Goal: Check status

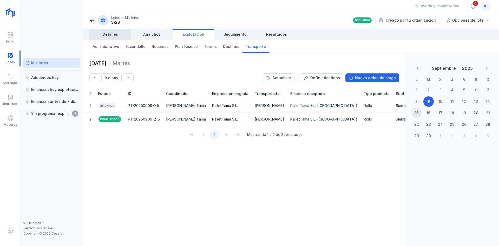
click at [111, 32] on span "Detalles" at bounding box center [110, 34] width 15 height 5
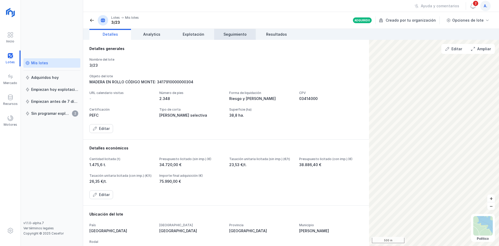
click at [235, 34] on span "Seguimiento" at bounding box center [235, 34] width 23 height 5
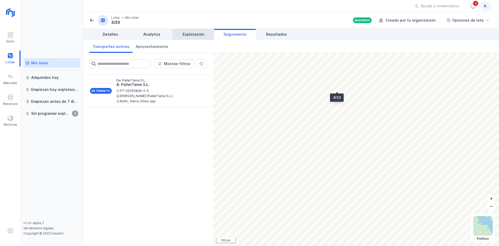
click at [198, 35] on span "Explotación" at bounding box center [194, 34] width 22 height 5
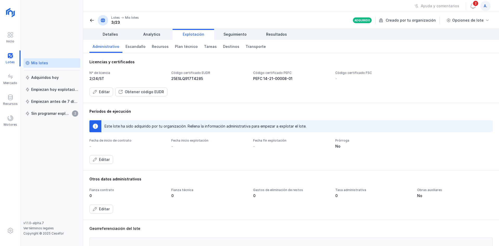
drag, startPoint x: 208, startPoint y: 73, endPoint x: 194, endPoint y: 72, distance: 13.8
click at [194, 72] on div "Código certificado EUDR" at bounding box center [209, 73] width 76 height 4
